Goal: Information Seeking & Learning: Learn about a topic

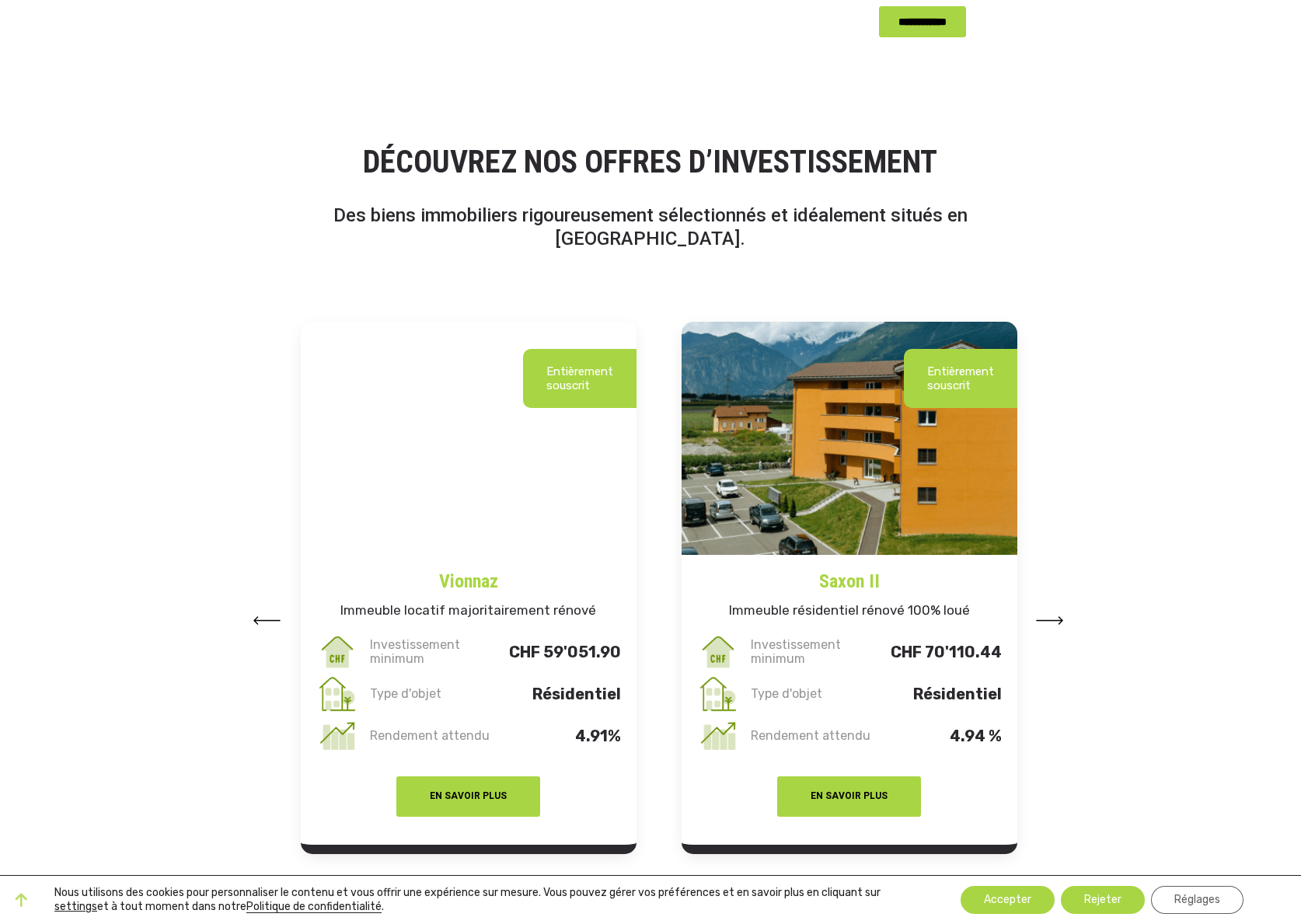
scroll to position [1724, -1]
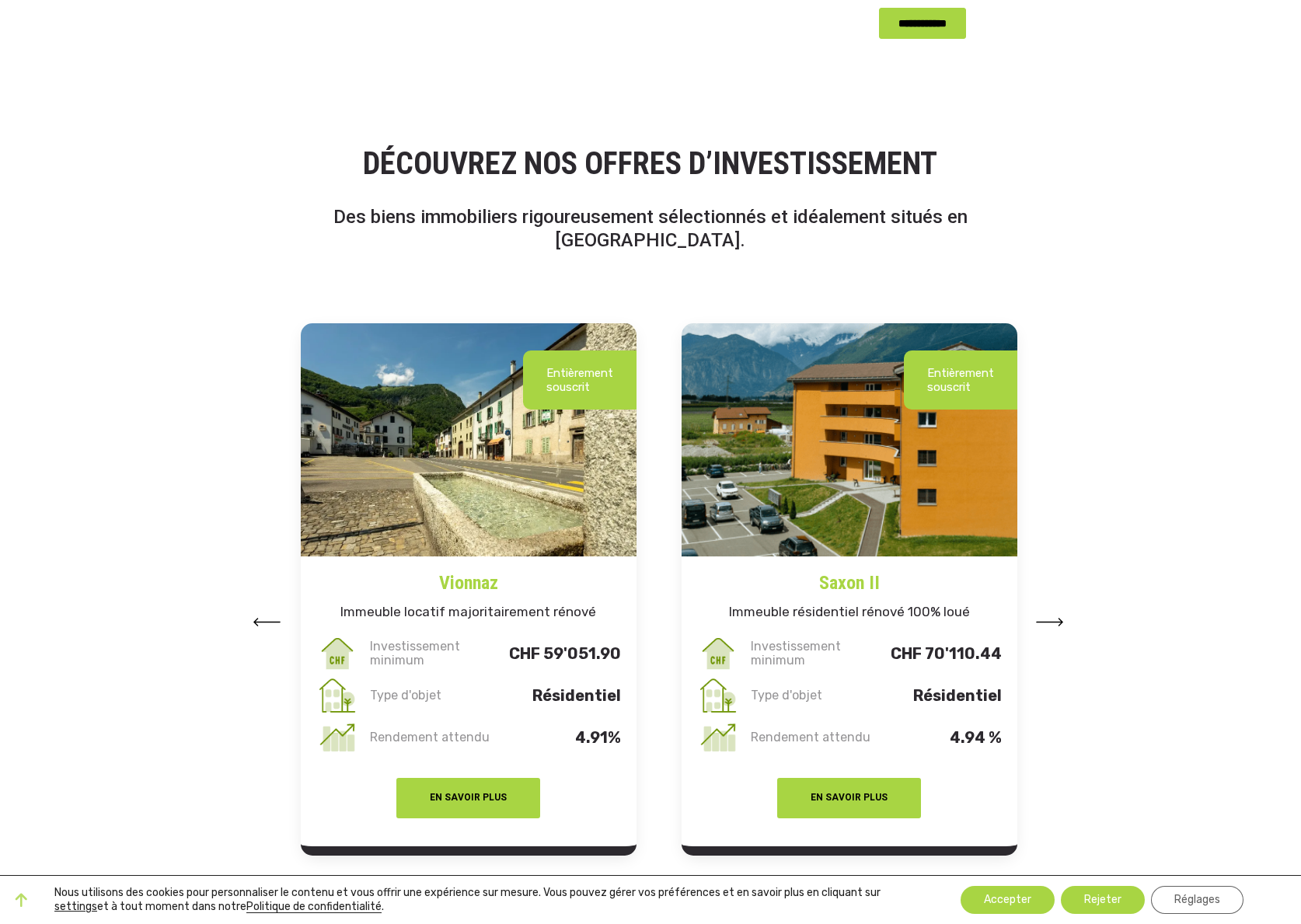
click at [1059, 618] on img at bounding box center [1050, 622] width 28 height 8
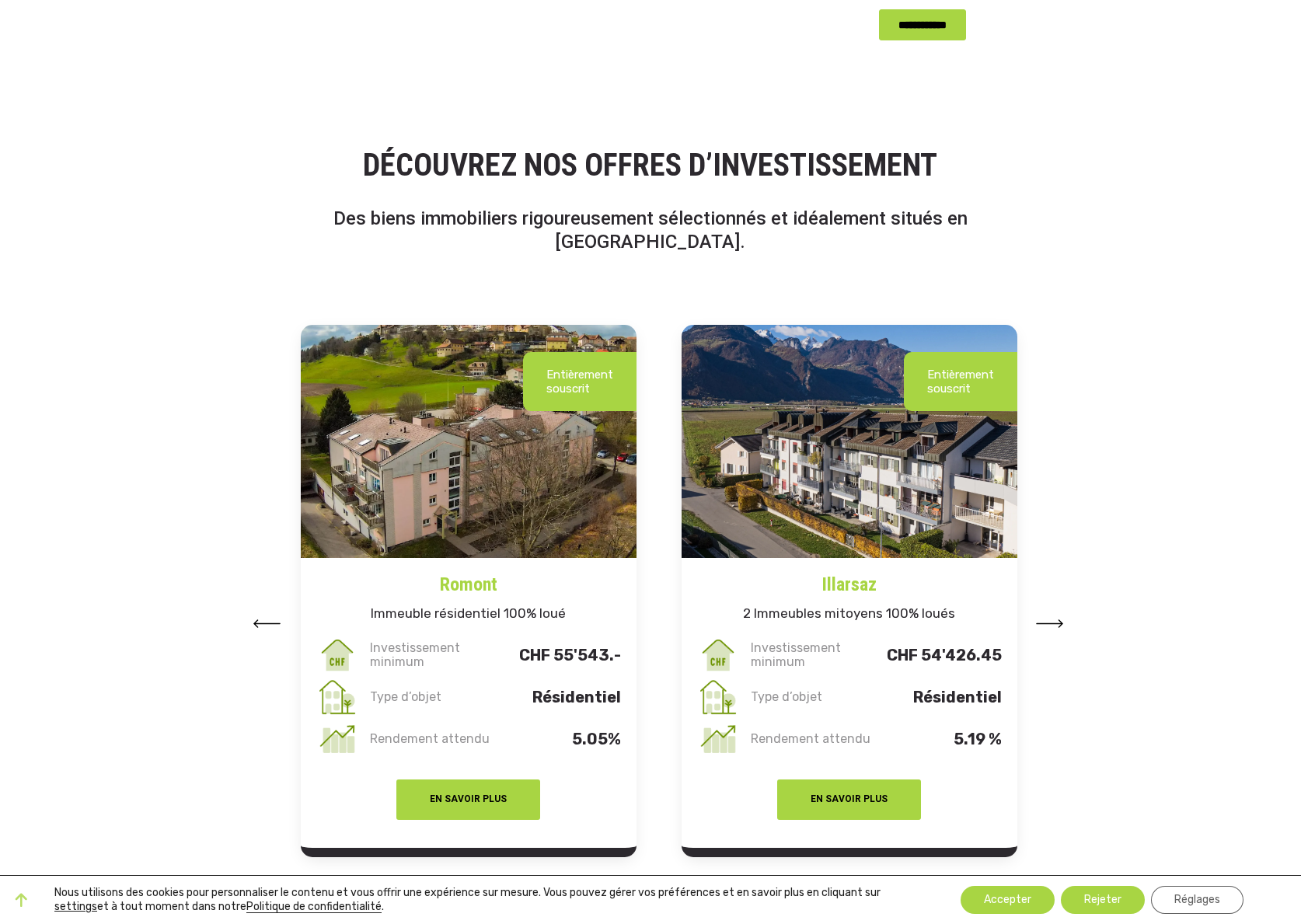
scroll to position [1723, 0]
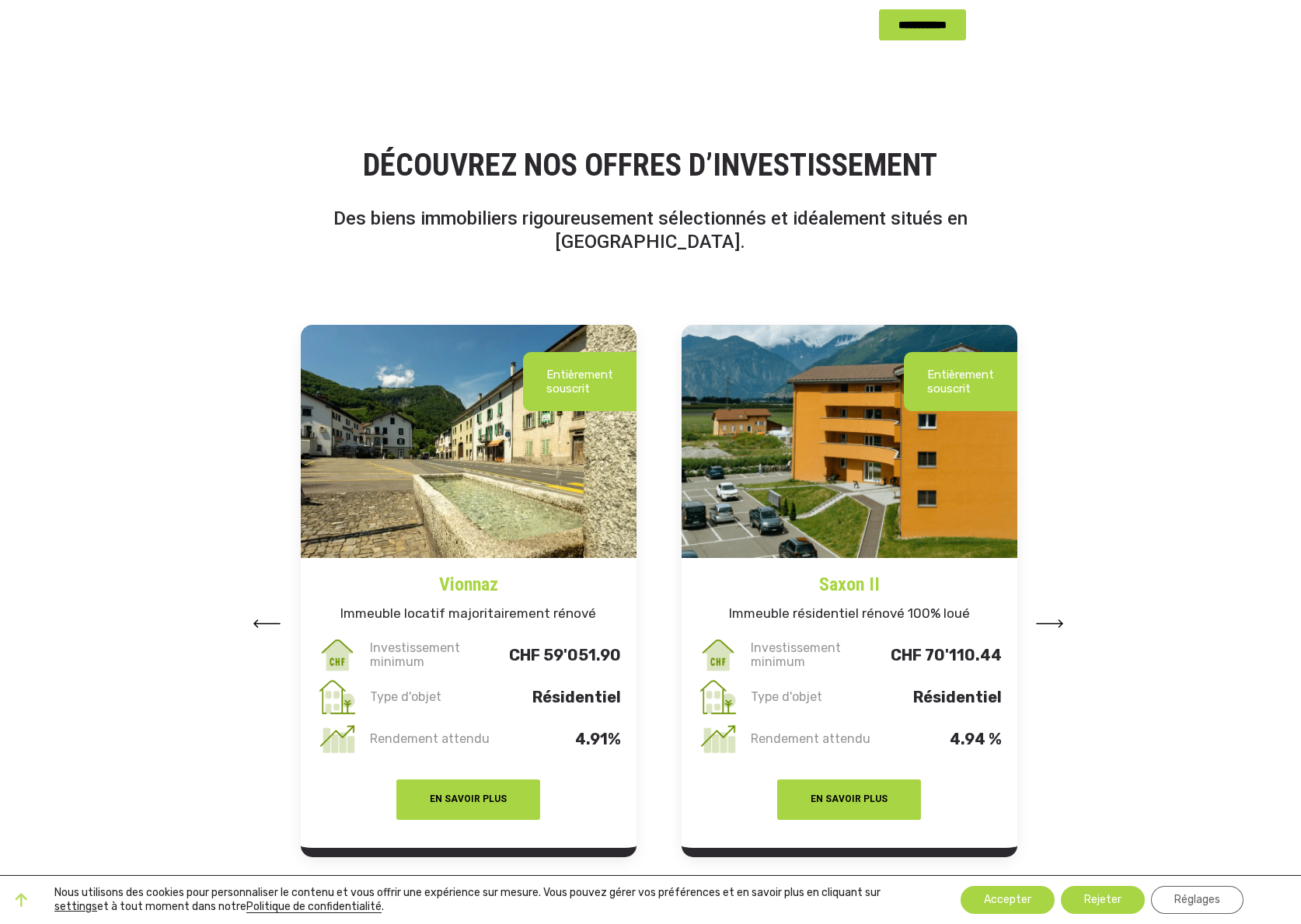
click at [255, 620] on img at bounding box center [267, 624] width 28 height 8
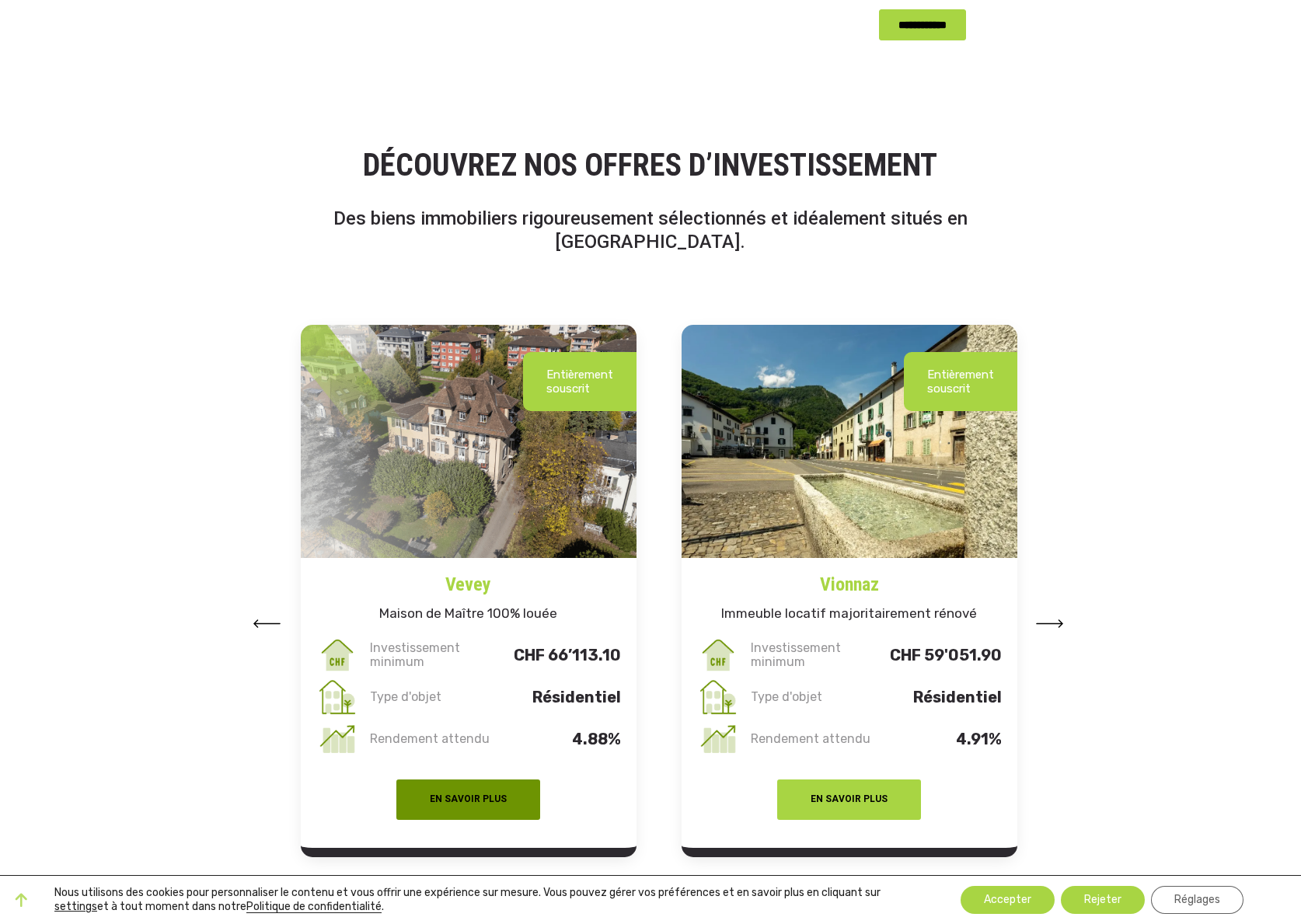
click at [465, 781] on button "EN SAVOIR PLUS" at bounding box center [468, 799] width 144 height 40
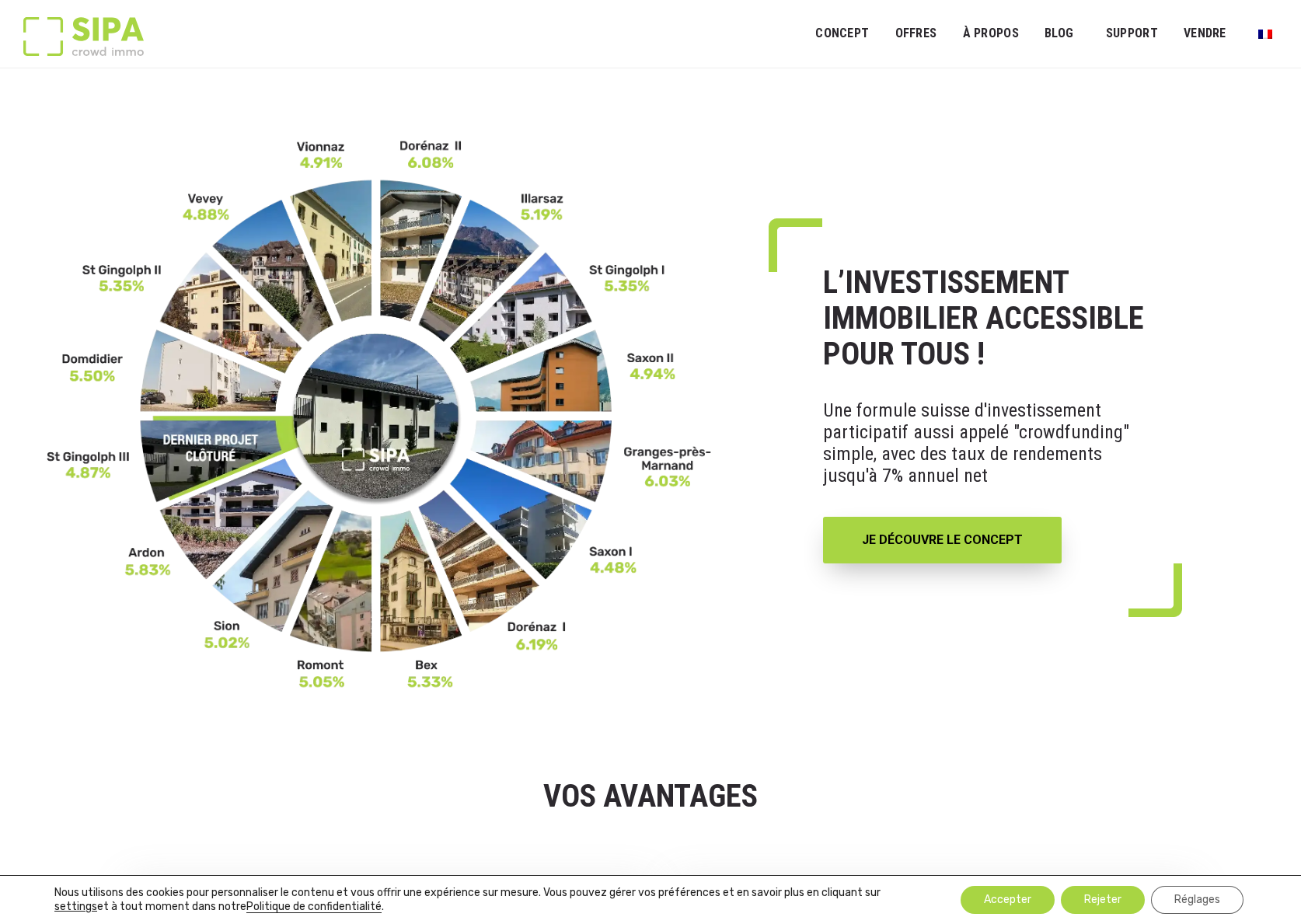
scroll to position [0, -1]
click at [549, 453] on img at bounding box center [380, 414] width 666 height 552
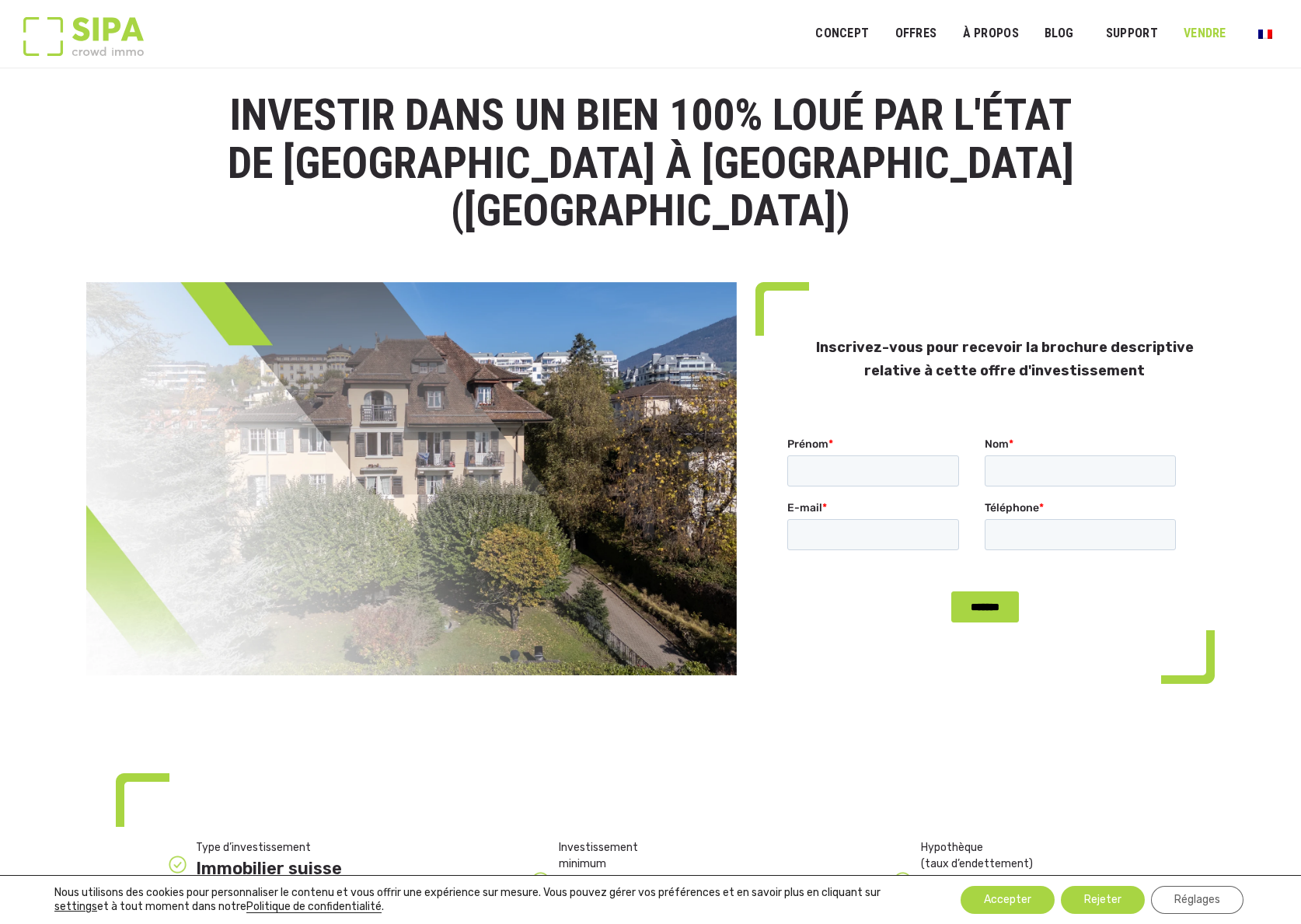
click at [1213, 34] on link "VENDRE" at bounding box center [1205, 34] width 63 height 35
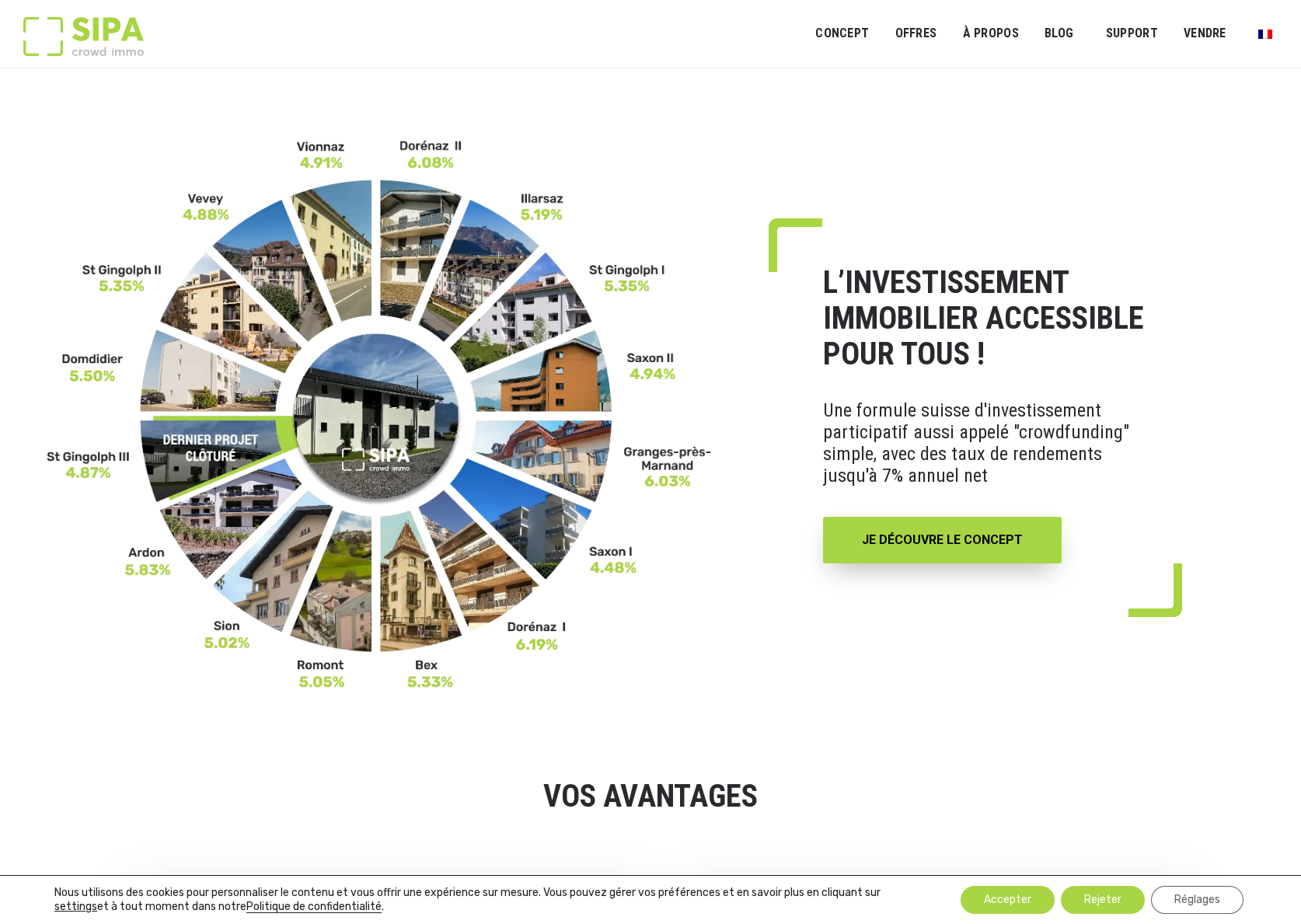
click at [671, 467] on img at bounding box center [380, 414] width 666 height 552
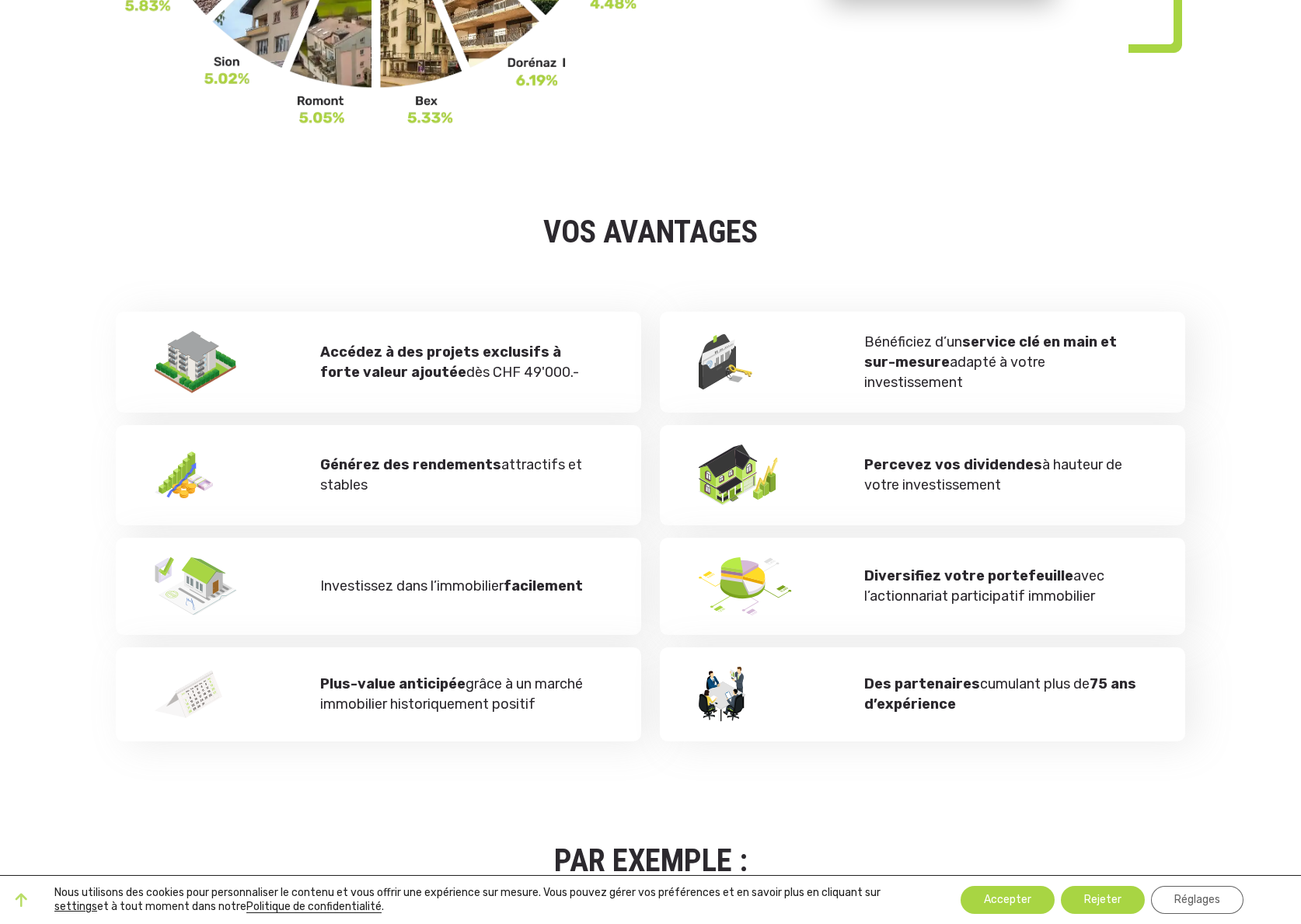
scroll to position [561, 0]
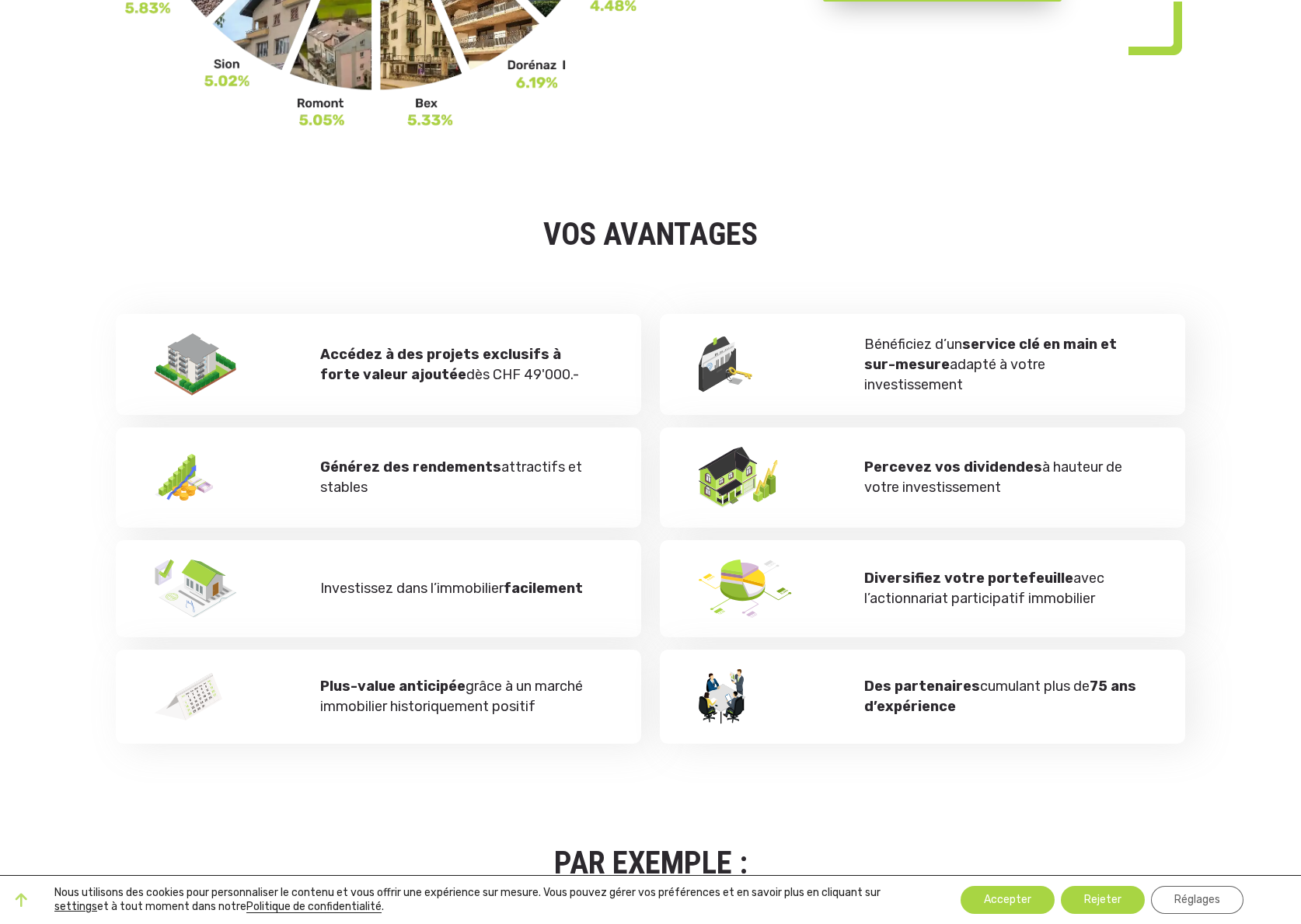
click at [411, 365] on strong "Accédez à des projets exclusifs à forte valeur ajoutée" at bounding box center [440, 365] width 241 height 38
click at [237, 376] on div at bounding box center [199, 364] width 89 height 62
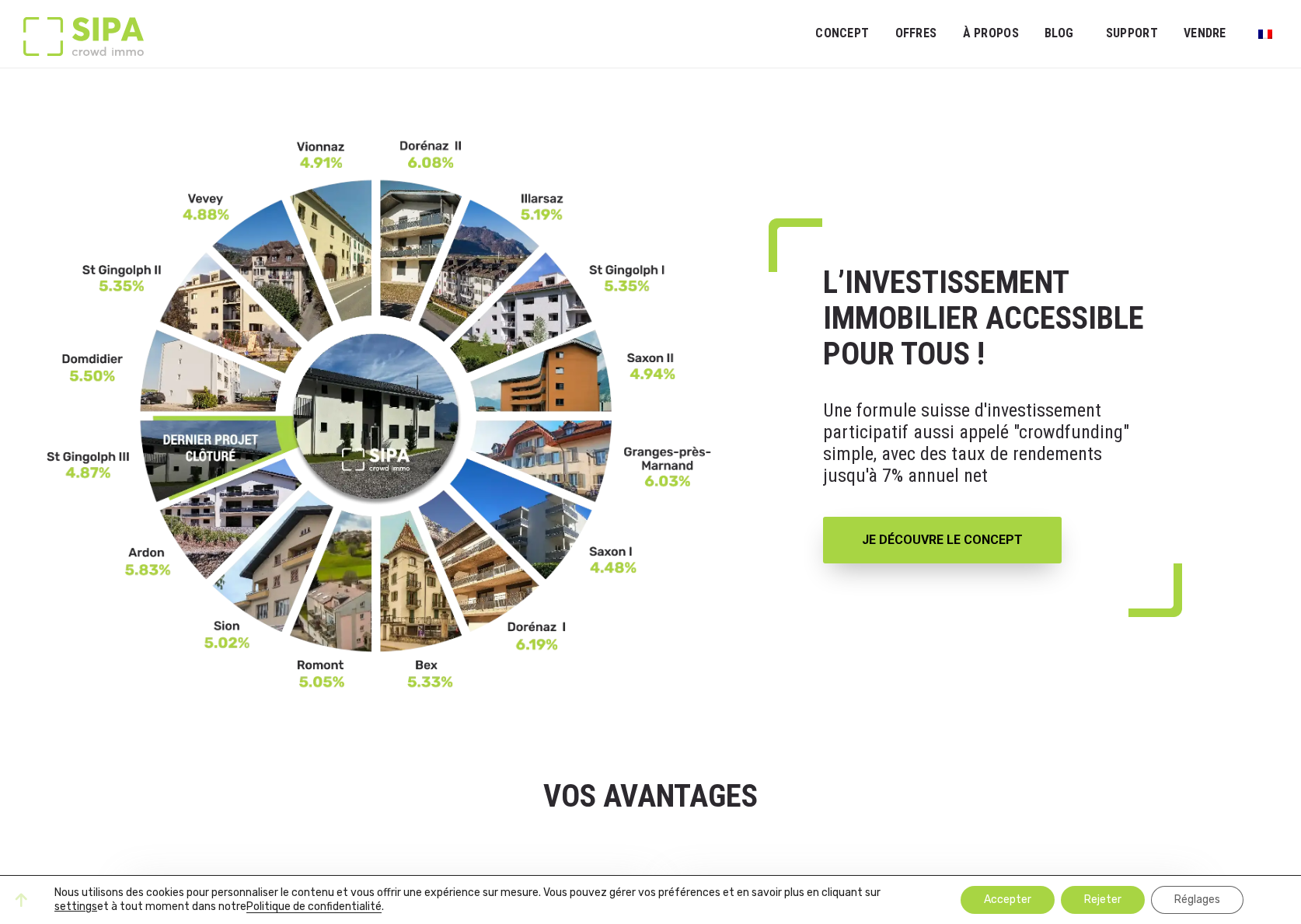
scroll to position [0, 0]
click at [919, 80] on link "NOS PROPRIÉTÉS" at bounding box center [946, 80] width 124 height 29
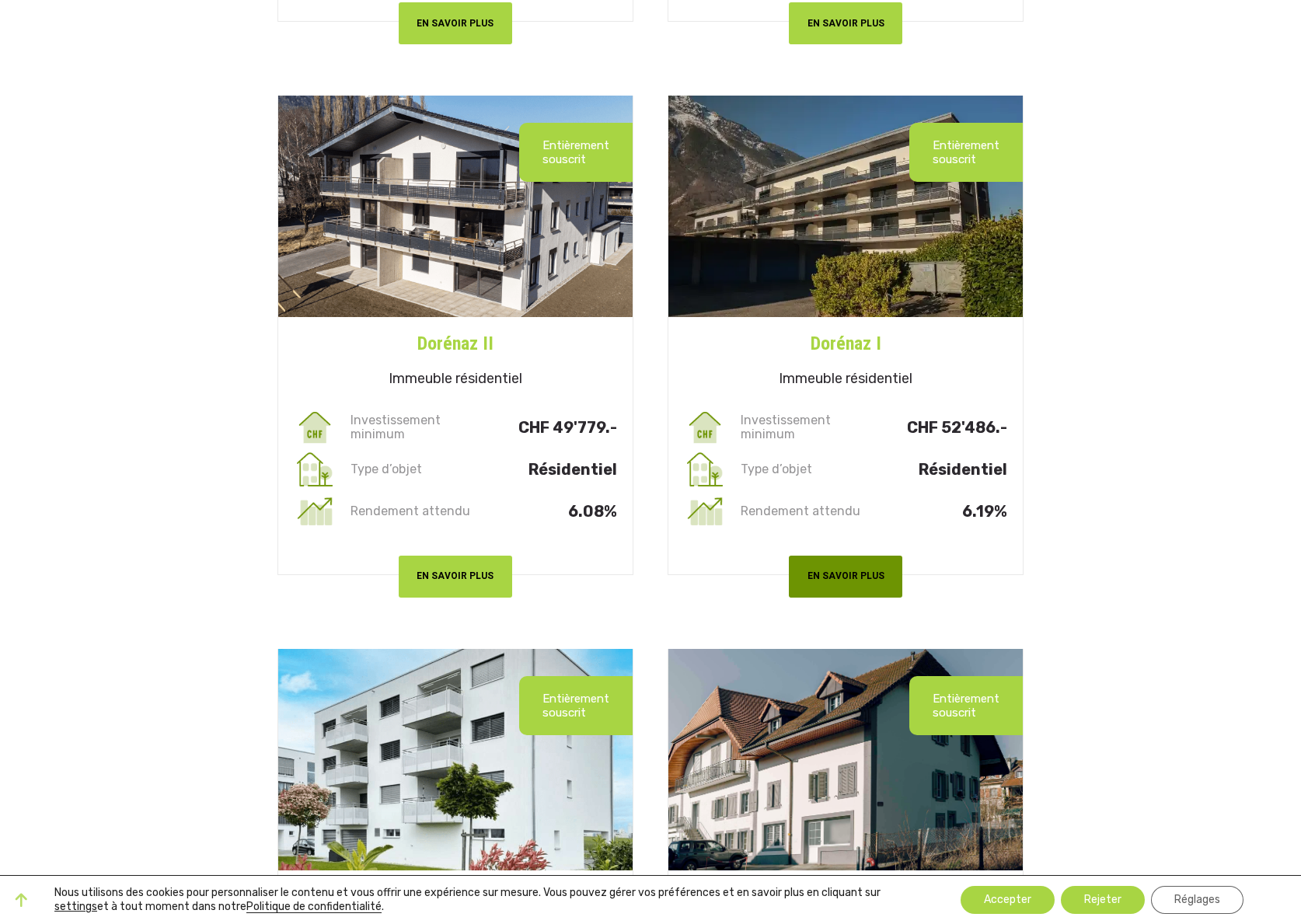
scroll to position [3685, 0]
click at [862, 571] on button "EN SAVOIR PLUS" at bounding box center [846, 575] width 114 height 41
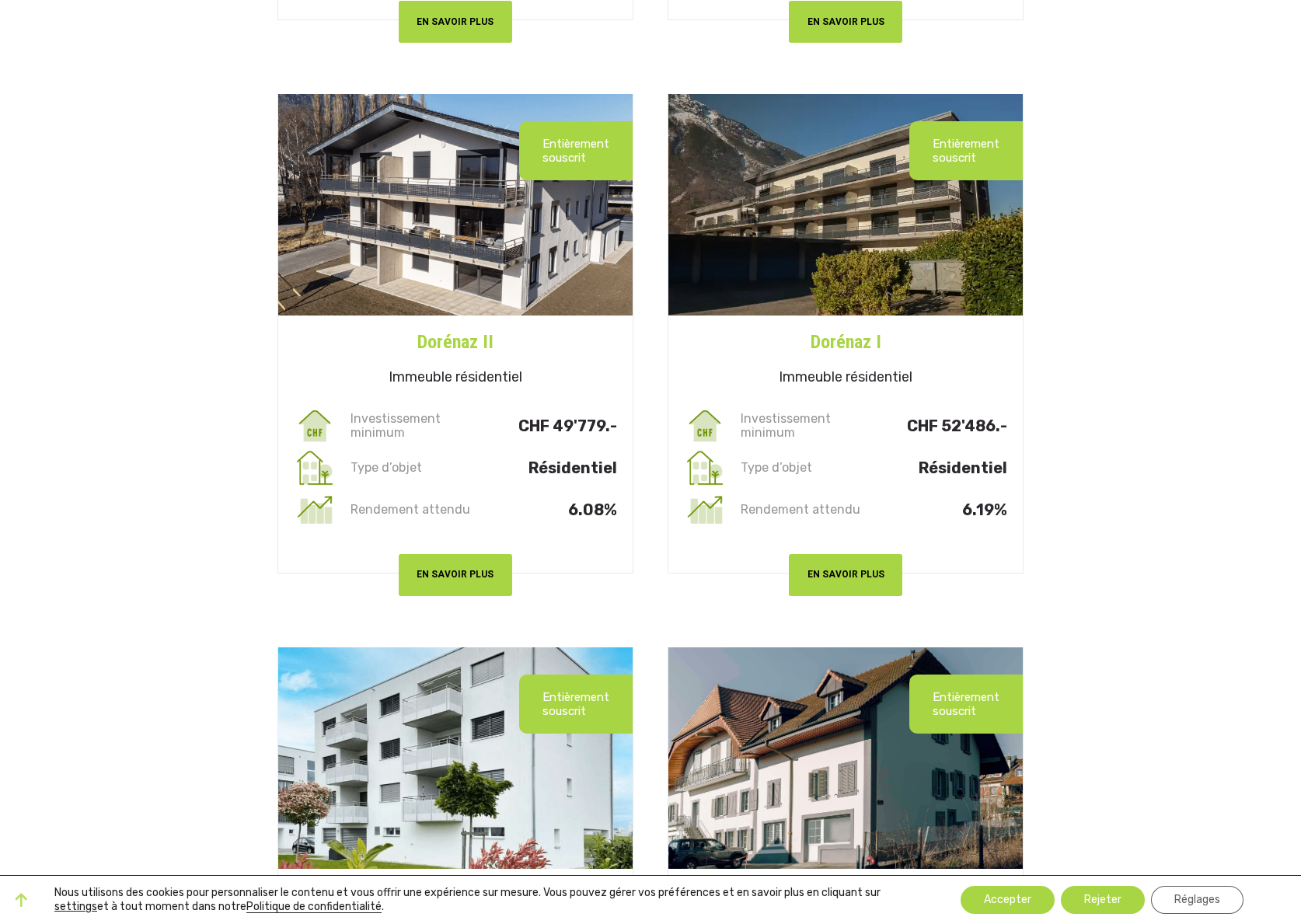
click at [465, 343] on h4 "Dorénaz II" at bounding box center [455, 335] width 355 height 40
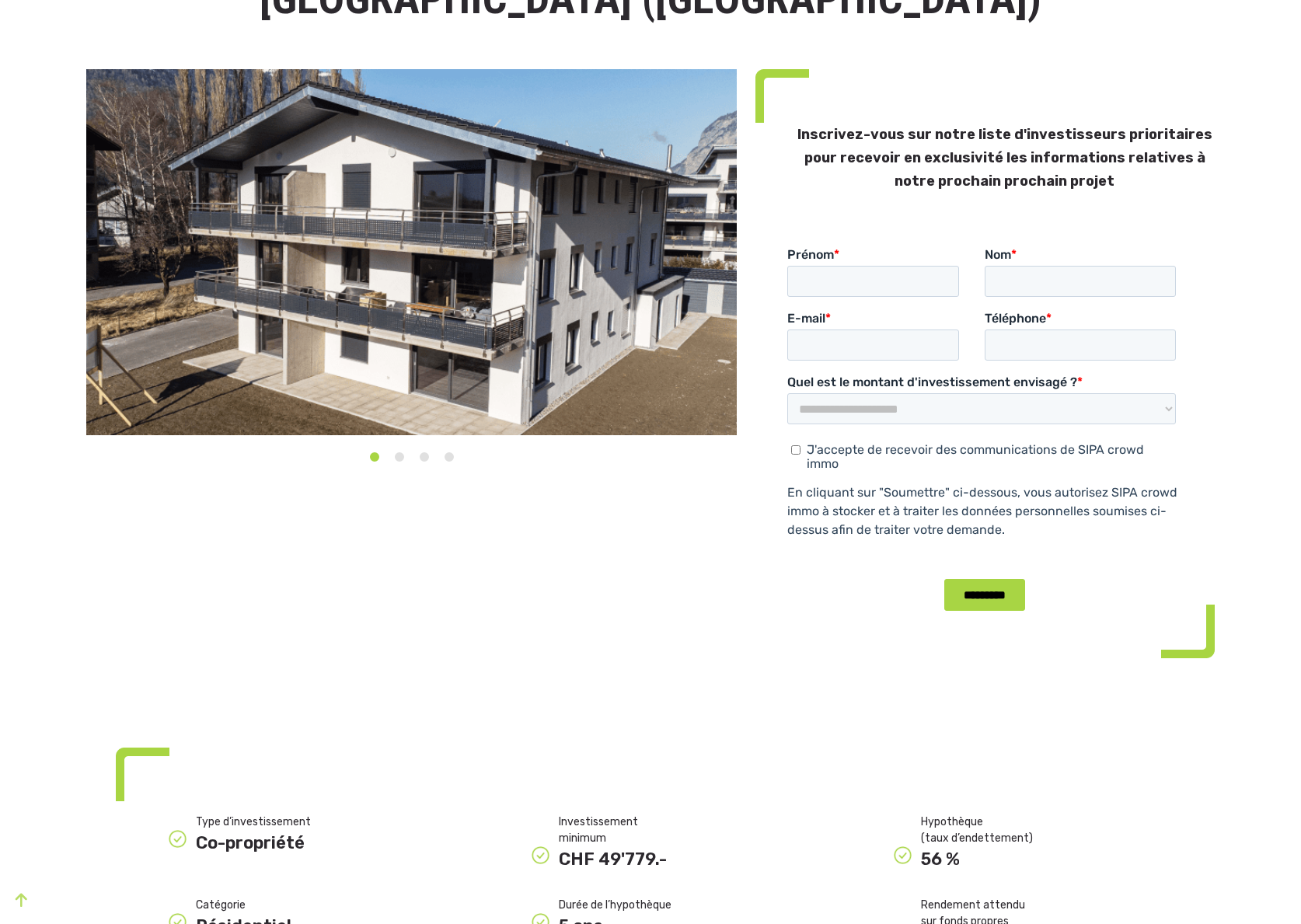
scroll to position [165, 0]
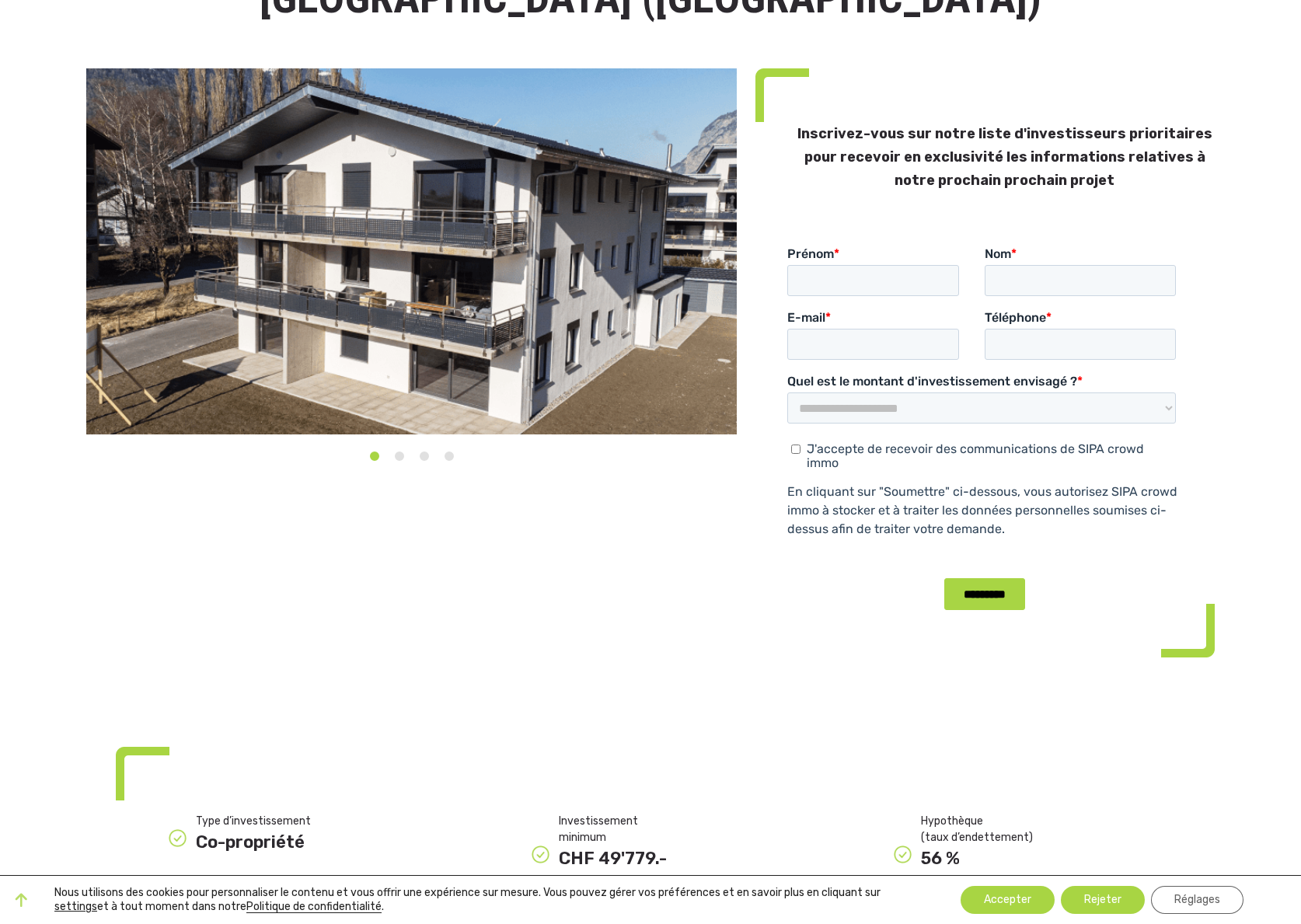
click at [400, 455] on button "2" at bounding box center [400, 456] width 16 height 16
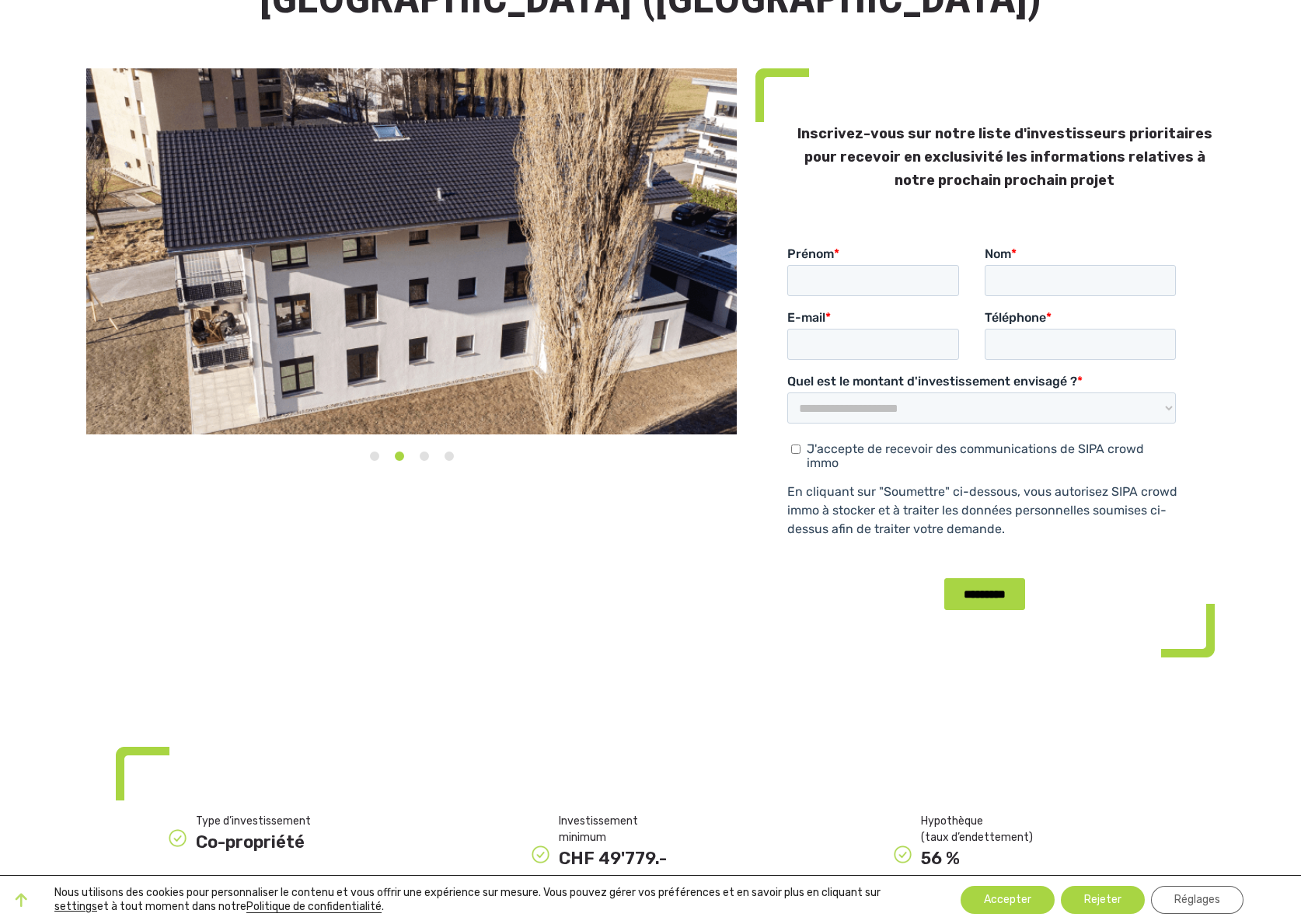
click at [423, 455] on button "3" at bounding box center [424, 456] width 16 height 16
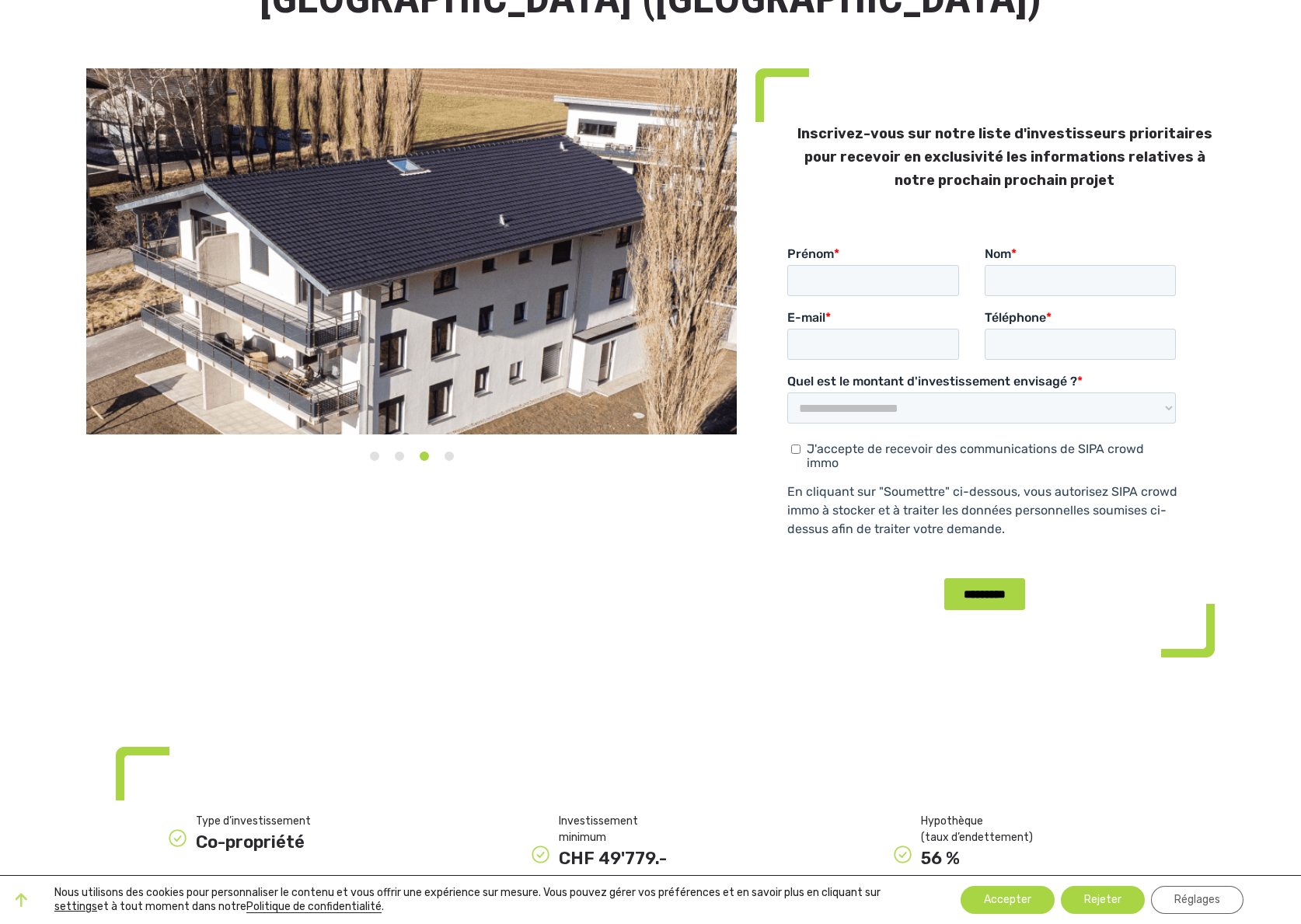
click at [506, 317] on img at bounding box center [411, 251] width 651 height 366
click at [449, 454] on button "4" at bounding box center [449, 456] width 16 height 16
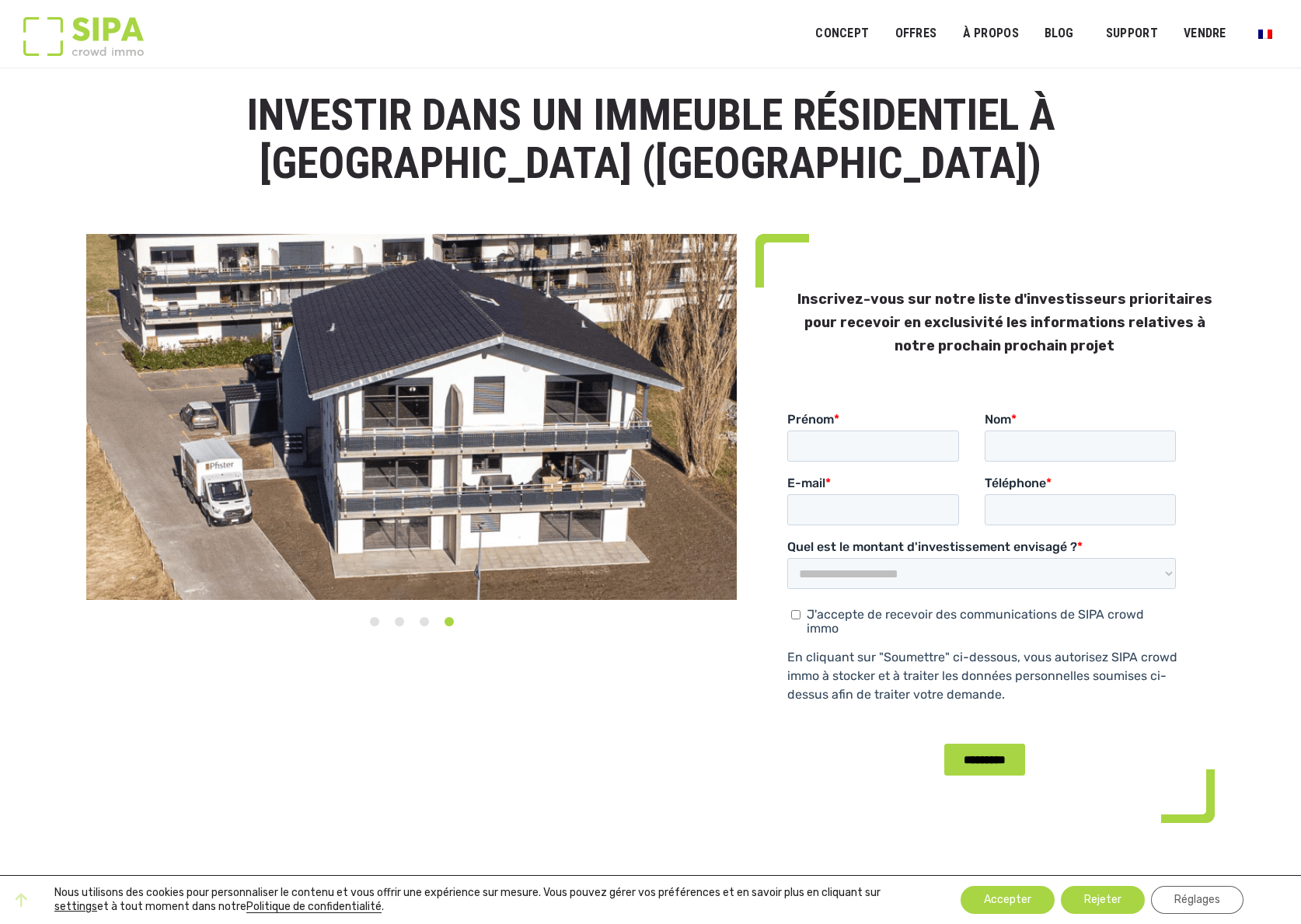
scroll to position [0, 0]
click at [424, 621] on button "3" at bounding box center [424, 621] width 16 height 16
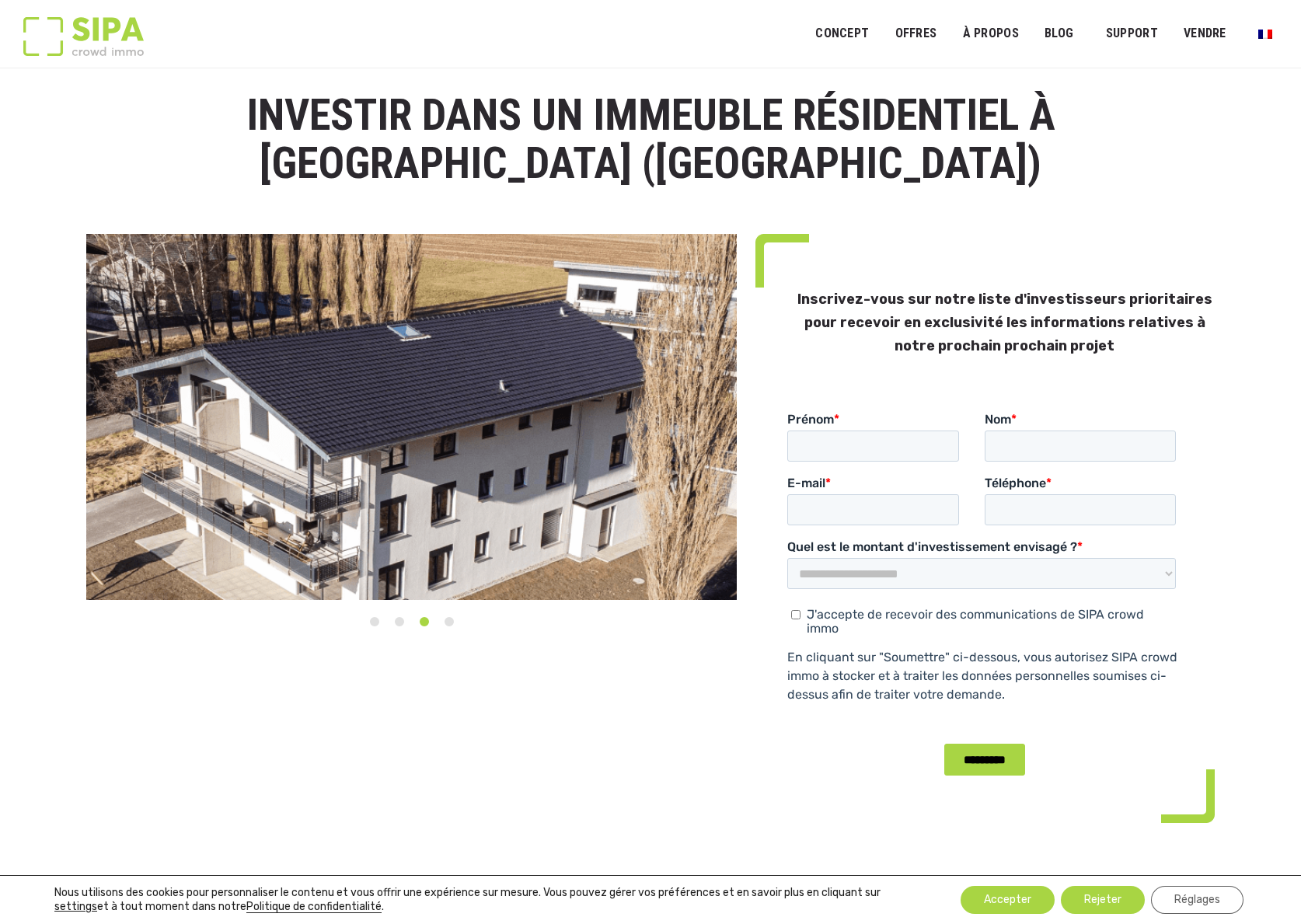
click at [400, 624] on button "2" at bounding box center [400, 621] width 16 height 16
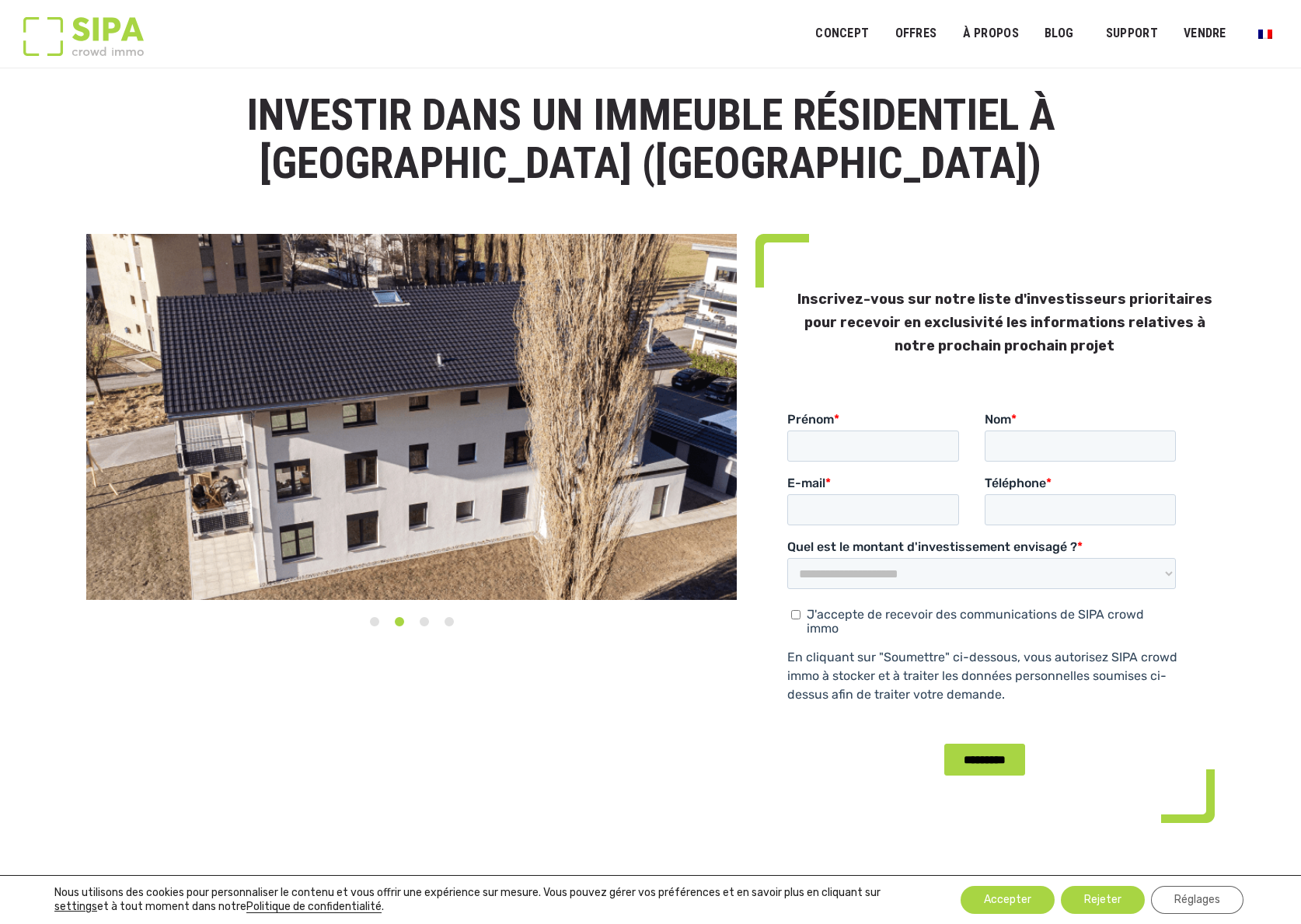
click at [375, 623] on button "1" at bounding box center [374, 621] width 16 height 16
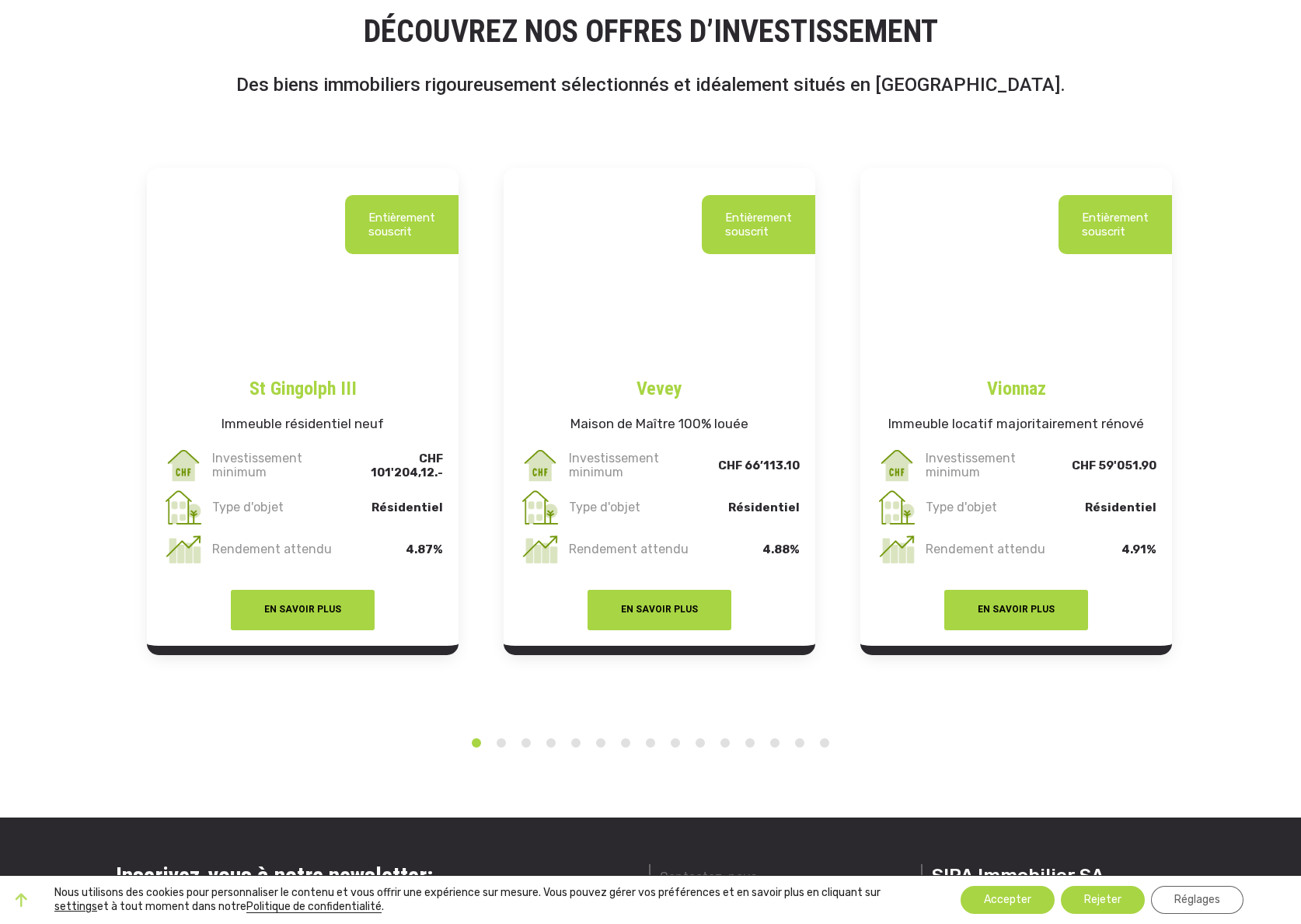
scroll to position [2601, 0]
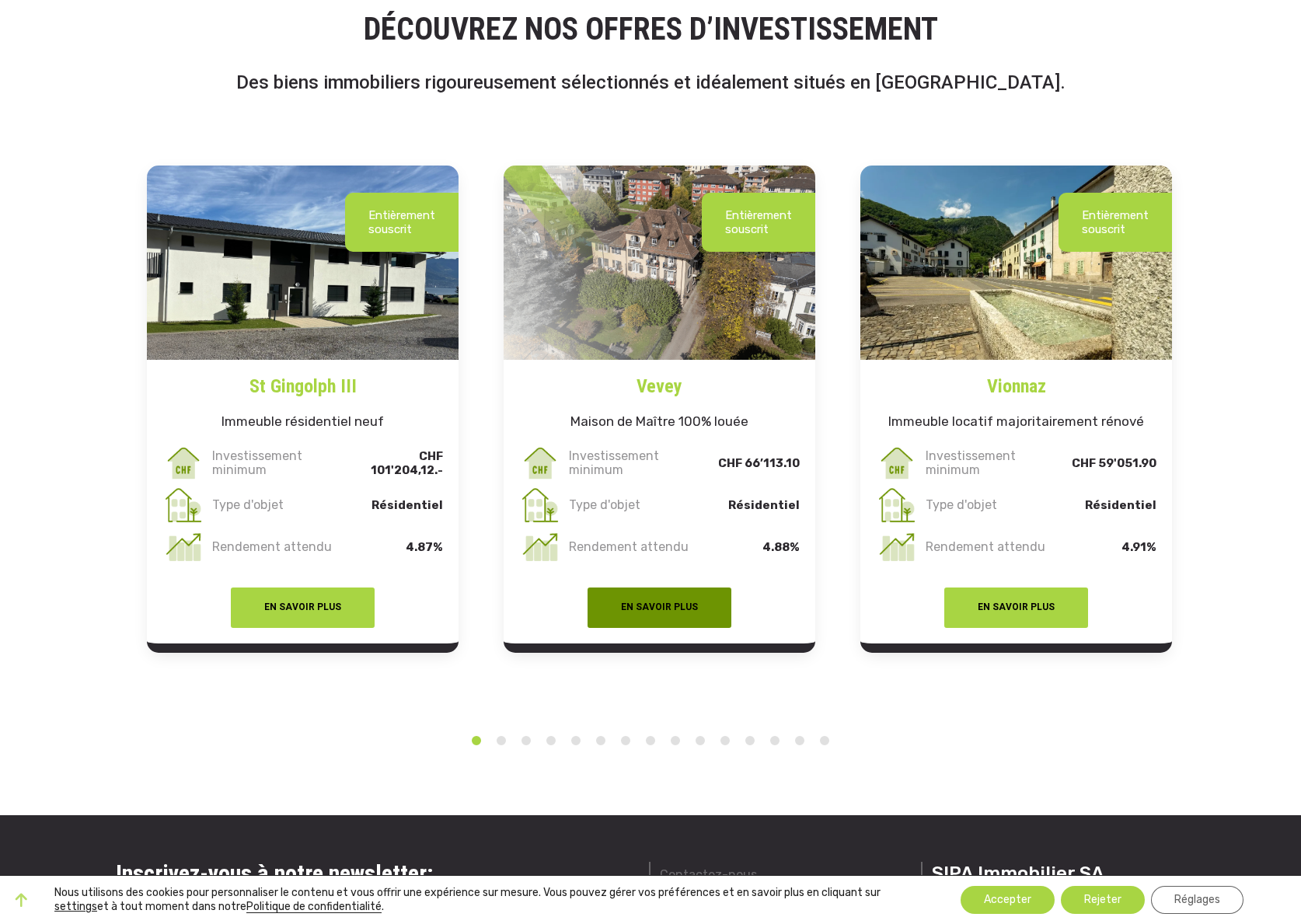
click at [673, 607] on button "EN SAVOIR PLUS" at bounding box center [660, 607] width 144 height 40
